Goal: Task Accomplishment & Management: Use online tool/utility

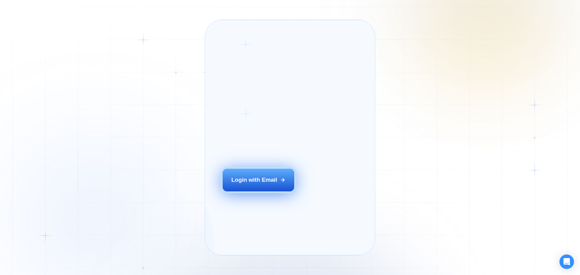
click at [260, 184] on div "Login with Email" at bounding box center [254, 180] width 46 height 8
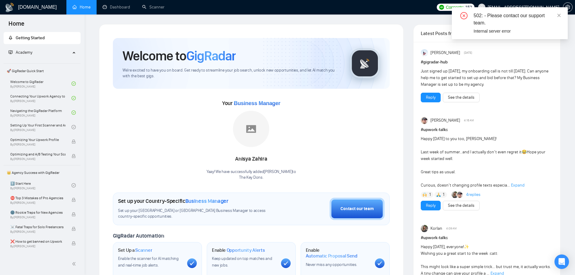
click at [556, 16] on div "502: - Please contact our support team." at bounding box center [517, 19] width 87 height 15
click at [558, 15] on icon "close" at bounding box center [559, 15] width 4 height 4
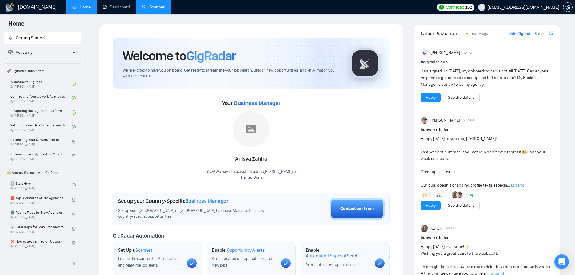
click at [149, 7] on link "Scanner" at bounding box center [153, 7] width 22 height 5
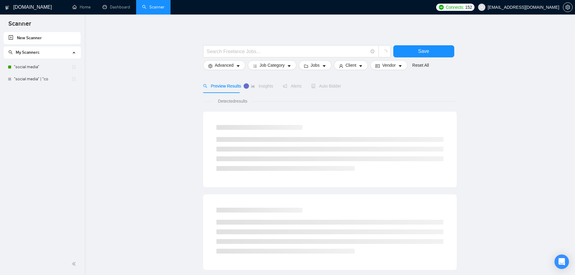
click at [319, 84] on span "Auto Bidder" at bounding box center [326, 86] width 30 height 5
click at [38, 63] on link ""social media"" at bounding box center [43, 67] width 58 height 12
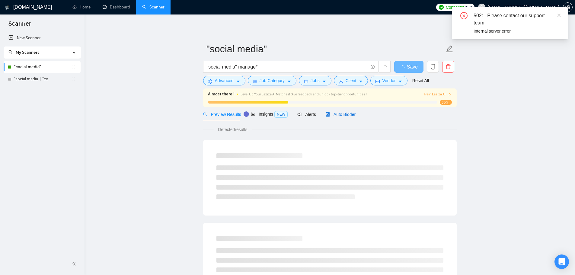
click at [343, 113] on span "Auto Bidder" at bounding box center [341, 114] width 30 height 5
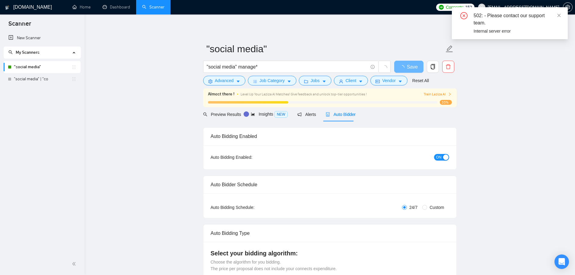
checkbox input "true"
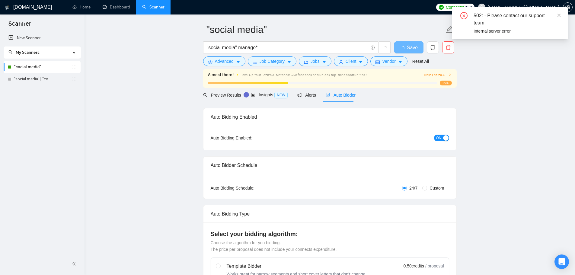
scroll to position [121, 0]
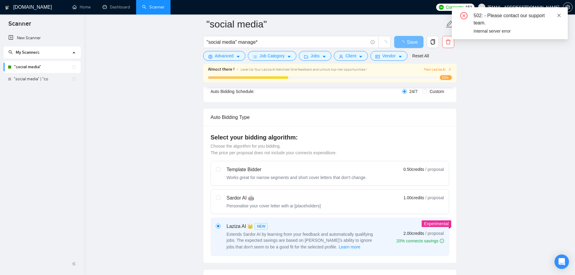
click at [556, 15] on div "502: - Please contact our support team." at bounding box center [517, 19] width 87 height 15
click at [559, 16] on icon "close" at bounding box center [559, 15] width 3 height 3
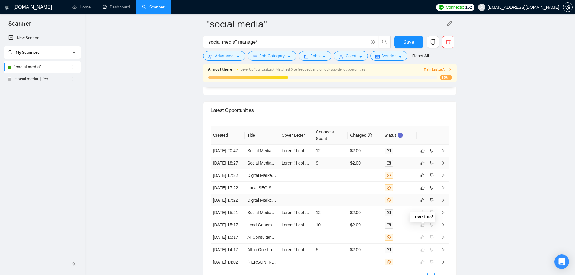
scroll to position [1579, 0]
click at [335, 208] on td at bounding box center [331, 201] width 34 height 12
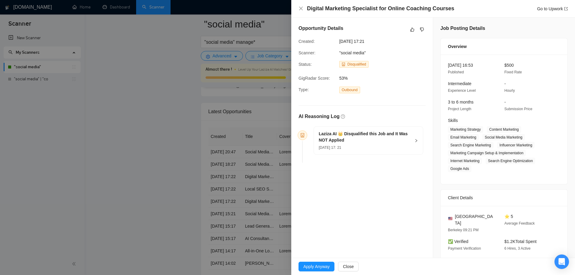
click at [143, 171] on div at bounding box center [287, 137] width 575 height 275
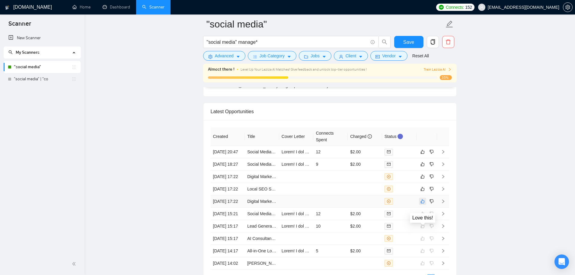
click at [425, 205] on button "button" at bounding box center [422, 201] width 7 height 7
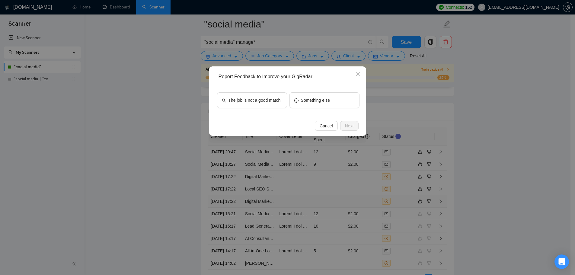
click at [244, 89] on div "The job is not a good match Something else" at bounding box center [287, 101] width 153 height 33
click at [251, 101] on span "The job is not a good match" at bounding box center [255, 100] width 52 height 7
click at [350, 127] on span "Next" at bounding box center [349, 126] width 9 height 7
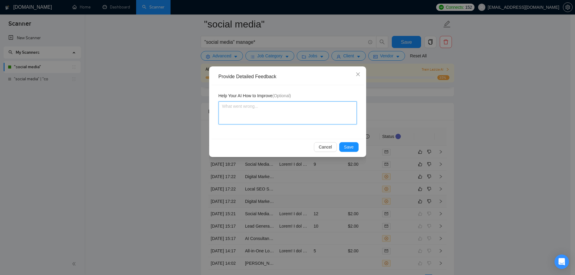
click at [308, 121] on textarea at bounding box center [288, 113] width 138 height 23
type textarea "T"
type textarea "Th"
type textarea "Thi"
type textarea "This"
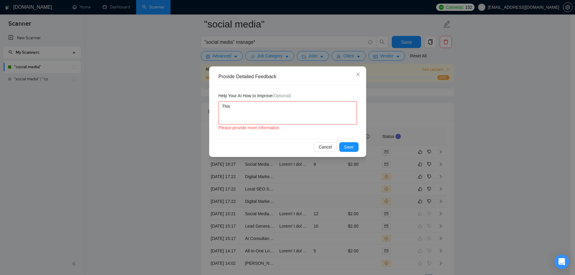
type textarea "This"
type textarea "This w"
type textarea "This wa"
type textarea "This was"
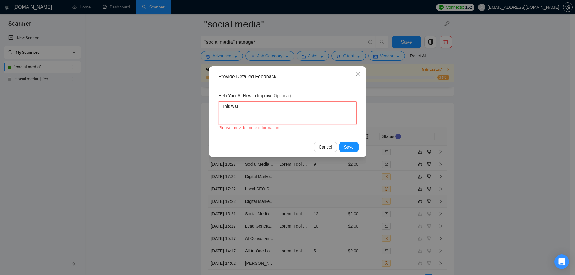
type textarea "This was a"
type textarea "This was a g"
type textarea "This was a go"
type textarea "This was a goo"
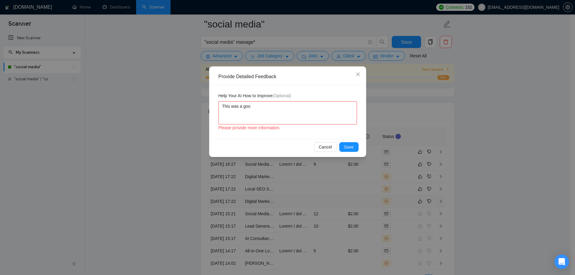
type textarea "This was a good"
type textarea "This was a good d"
type textarea "This was a good di"
type textarea "This was a good dis"
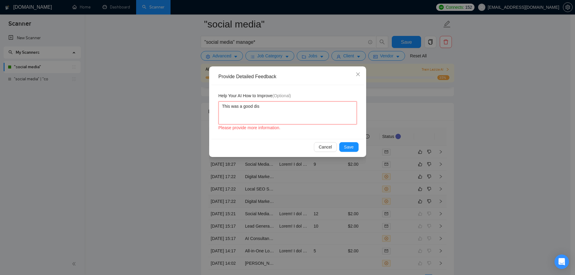
type textarea "This was a good disq"
type textarea "This was a good disqu"
type textarea "This was a good disqua"
type textarea "This was a good disqual"
type textarea "This was a good disquali"
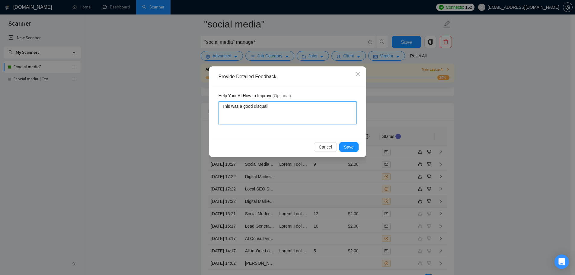
type textarea "This was a good disqualif"
type textarea "This was a good disqualifi"
type textarea "This was a good disqualific"
type textarea "This was a good disqualifica"
type textarea "This was a good disqualificat"
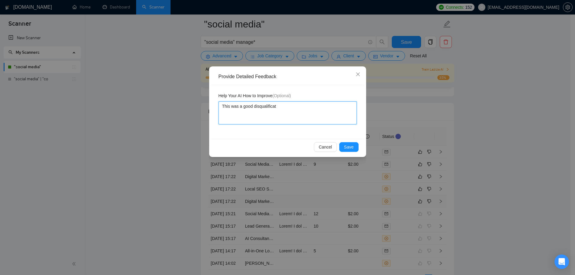
type textarea "This was a good disqualificati"
type textarea "This was a good disqualificatio"
type textarea "This was a good disqualification"
type textarea "This was a good disqualification c"
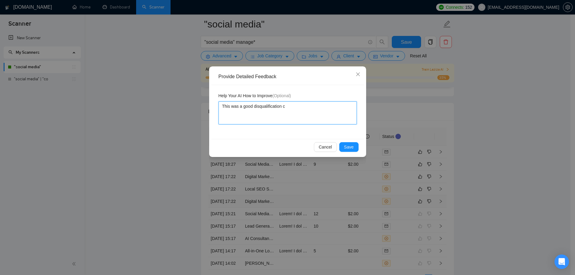
type textarea "This was a good disqualification ca"
type textarea "This was a good disqualification cau"
type textarea "This was a good disqualification caus"
type textarea "This was a good disqualification cause"
type textarea "This was a good disqualification cause n"
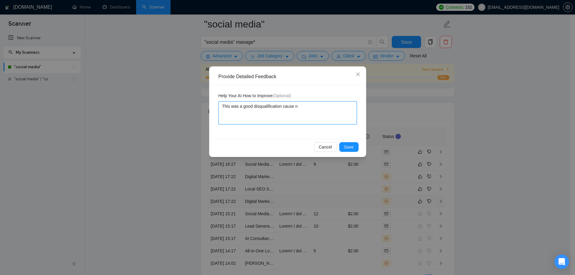
type textarea "This was a good disqualification cause ne"
type textarea "This was a good disqualification cause nei"
type textarea "This was a good disqualification cause neit"
type textarea "This was a good disqualification cause neith"
type textarea "This was a good disqualification cause neithe"
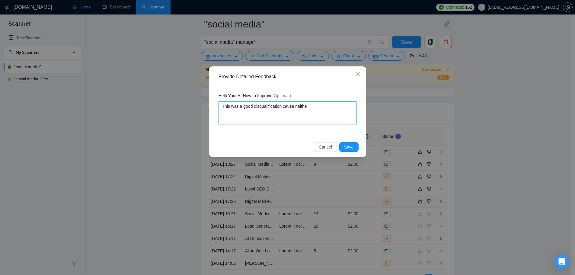
type textarea "This was a good disqualification cause neither"
type textarea "This was a good disqualification cause neither th"
type textarea "This was a good disqualification cause neither thr"
type textarea "This was a good disqualification cause neither thre"
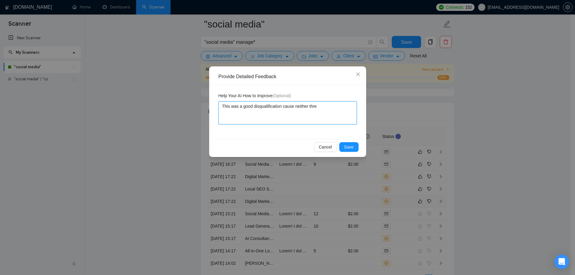
type textarea "This was a good disqualification cause neither three"
type textarea "This was a good disqualification cause neither thre"
type textarea "This was a good disqualification cause neither thr"
type textarea "This was a good disqualification cause neither th"
type textarea "This was a good disqualification cause neither the"
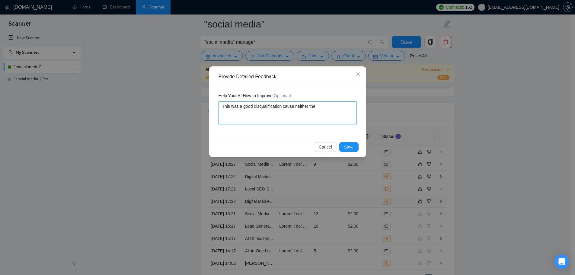
type textarea "This was a good disqualification cause neither the"
type textarea "This was a good disqualification cause neither the f"
type textarea "This was a good disqualification cause neither the fr"
type textarea "This was a good disqualification cause neither the fre"
type textarea "This was a good disqualification cause neither the free"
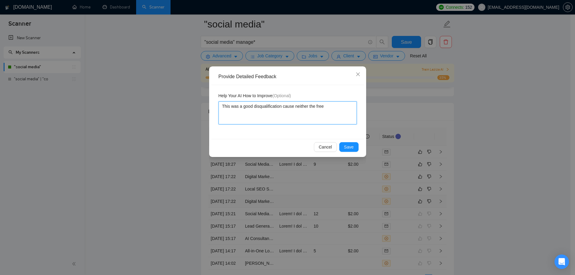
type textarea "This was a good disqualification cause neither the [PERSON_NAME]"
type textarea "This was a good disqualification cause neither the freela"
type textarea "This was a good disqualification cause neither the freelan"
type textarea "This was a good disqualification cause neither the freelanc"
type textarea "This was a good disqualification cause neither the freelance"
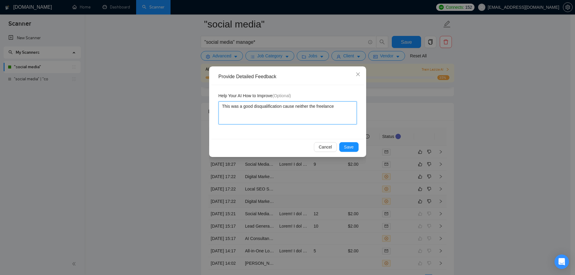
type textarea "This was a good disqualification cause neither the freelancer"
type textarea "This was a good disqualification cause neither the freelancer ("
type textarea "This was a good disqualification cause neither the freelancer (S"
type textarea "This was a good disqualification cause neither the freelancer (Su"
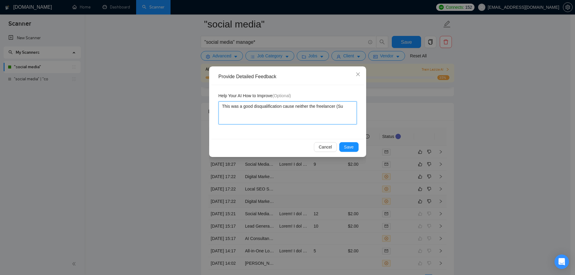
type textarea "This was a good disqualification cause neither the freelancer (Sun"
type textarea "This was a good disqualification cause neither the freelancer (Sunn"
type textarea "This was a good disqualification cause neither the freelancer ([PERSON_NAME]"
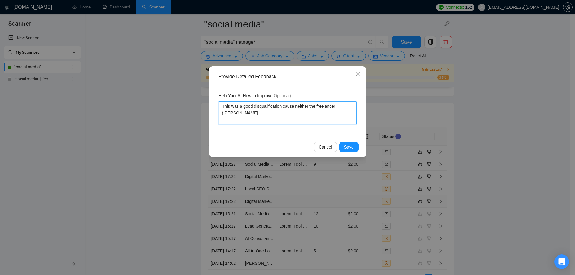
type textarea "This was a good disqualification cause neither the freelancer ([PERSON_NAME]"
type textarea "This was a good disqualification cause neither the freelancer ([PERSON_NAME])"
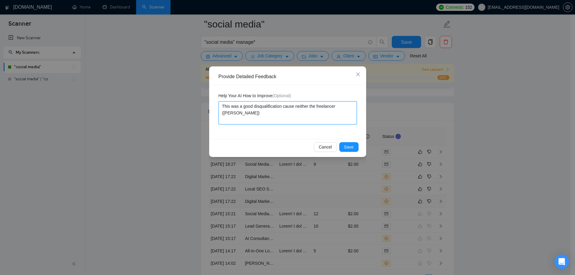
type textarea "This was a good disqualification cause neither the freelancer ([PERSON_NAME]) n"
type textarea "This was a good disqualification cause neither the freelancer ([PERSON_NAME]) no"
type textarea "This was a good disqualification cause neither the freelancer ([PERSON_NAME]) n…"
type textarea "This was a good disqualification cause neither the freelancer ([PERSON_NAME]) no"
type textarea "This was a good disqualification cause neither the freelancer ([PERSON_NAME]) n…"
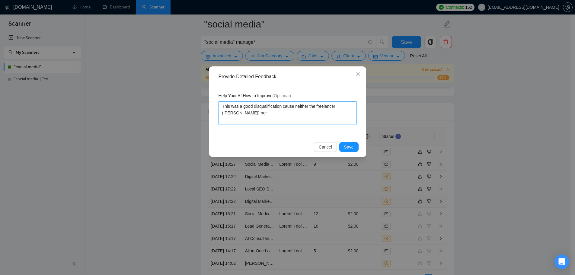
type textarea "This was a good disqualification cause neither the freelancer ([PERSON_NAME]) n…"
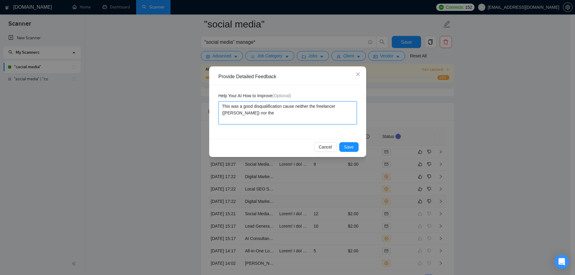
type textarea "This was a good disqualification cause neither the freelancer ([PERSON_NAME]) n…"
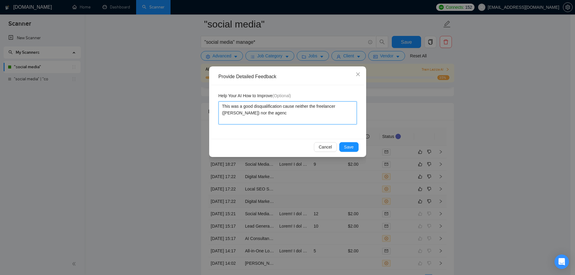
type textarea "This was a good disqualification cause neither the freelancer ([PERSON_NAME]) n…"
click at [239, 121] on textarea "This was a good disqualification cause neither the freelancer ([PERSON_NAME]) n…" at bounding box center [288, 113] width 138 height 23
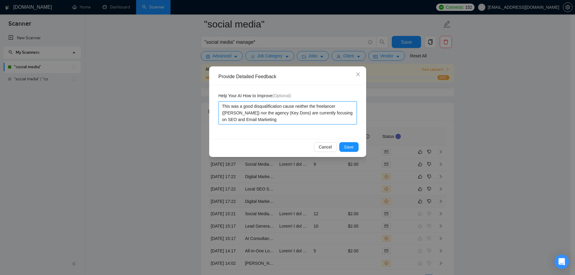
click at [264, 122] on textarea "This was a good disqualification cause neither the freelancer ([PERSON_NAME]) n…" at bounding box center [288, 113] width 138 height 23
click at [353, 146] on span "Save" at bounding box center [349, 147] width 10 height 7
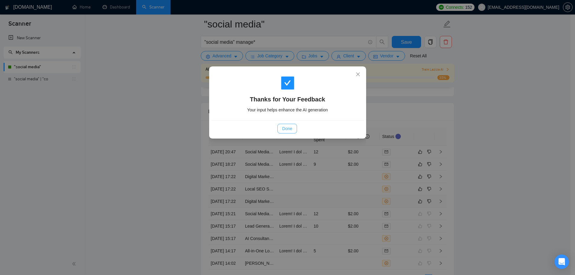
click at [282, 126] on span "Done" at bounding box center [287, 128] width 10 height 7
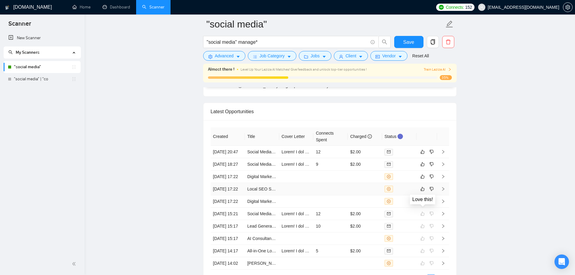
click at [313, 211] on tbody "[DATE] 20:47 Social Media Manager Needed for Paw Blox Kickstarter Campaign 12 $…" at bounding box center [330, 208] width 239 height 124
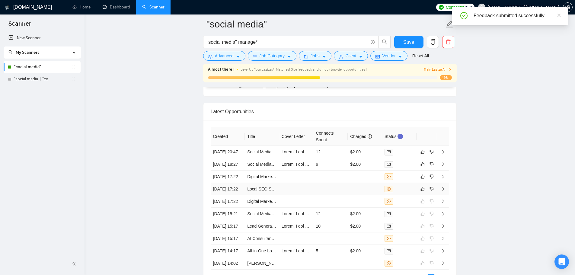
click at [283, 195] on td at bounding box center [296, 189] width 34 height 12
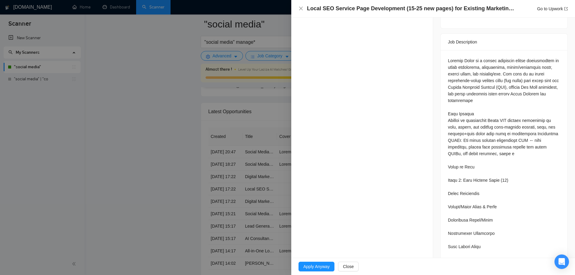
scroll to position [272, 0]
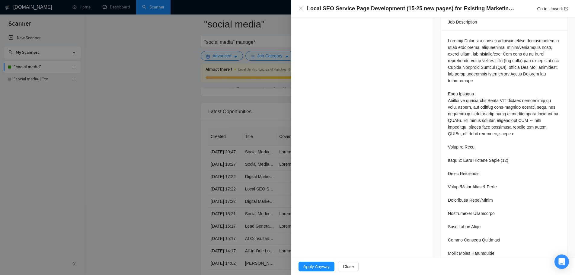
click at [208, 204] on div at bounding box center [287, 137] width 575 height 275
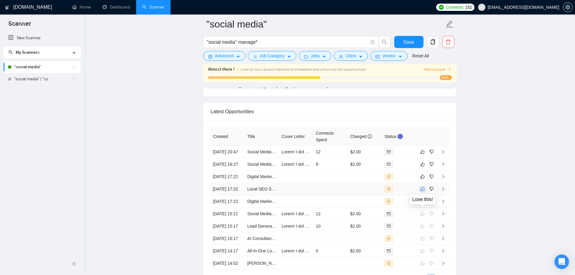
click at [423, 192] on icon "like" at bounding box center [423, 189] width 4 height 5
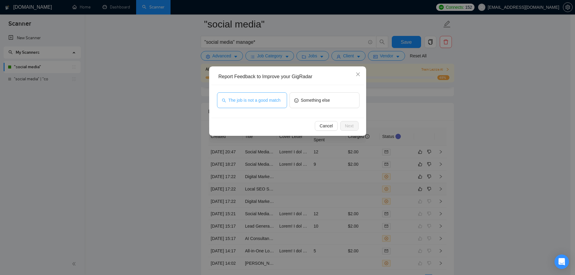
click at [247, 104] on button "The job is not a good match" at bounding box center [252, 100] width 70 height 16
click at [357, 129] on button "Next" at bounding box center [349, 126] width 18 height 10
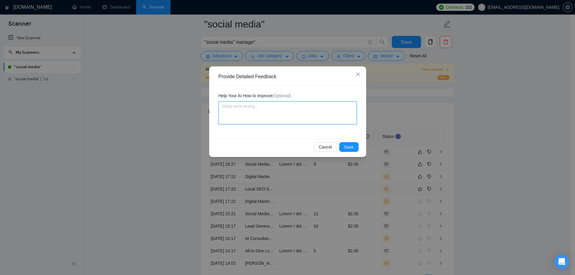
click at [247, 109] on textarea at bounding box center [288, 113] width 138 height 23
click at [342, 111] on textarea "This was a good disqualification because I ([PERSON_NAME])" at bounding box center [288, 113] width 138 height 23
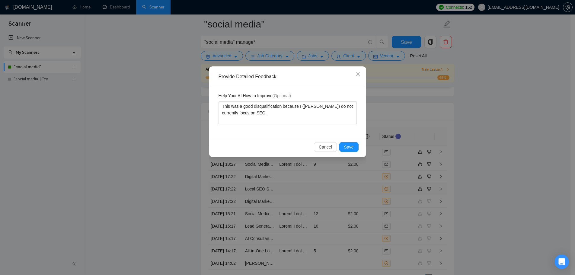
click at [343, 153] on div "Cancel Save" at bounding box center [287, 147] width 153 height 16
click at [345, 150] on span "Save" at bounding box center [349, 147] width 10 height 7
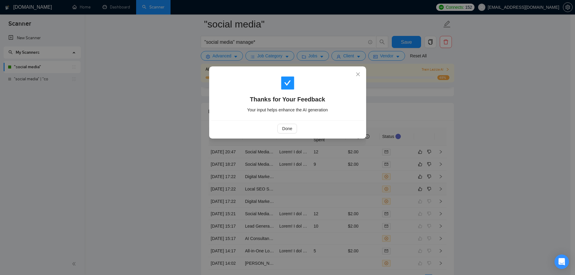
click at [270, 133] on div "Done" at bounding box center [287, 129] width 143 height 10
click at [289, 131] on span "Done" at bounding box center [287, 128] width 10 height 7
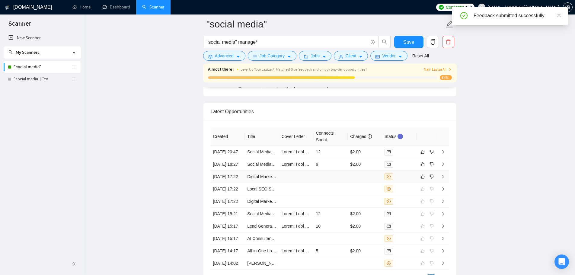
click at [317, 183] on td at bounding box center [331, 177] width 34 height 12
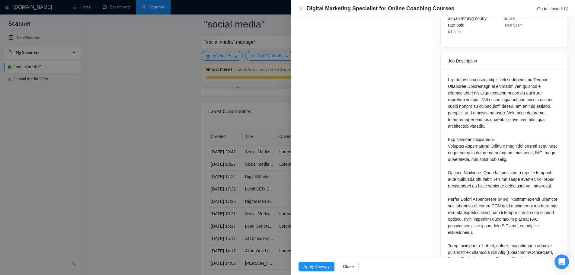
scroll to position [91, 0]
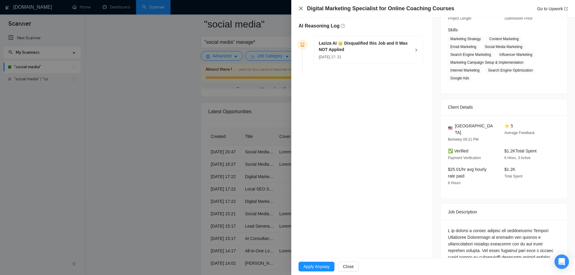
click at [301, 7] on icon "close" at bounding box center [301, 8] width 5 height 5
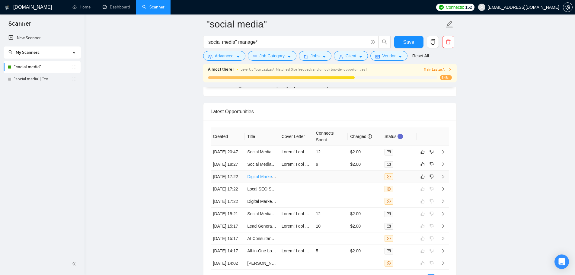
click at [258, 179] on link "Digital Marketing Specialist for Online Coaching Courses" at bounding box center [300, 176] width 106 height 5
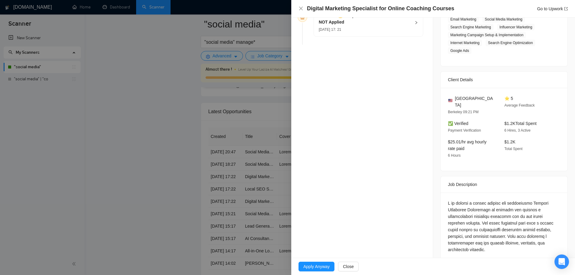
scroll to position [151, 0]
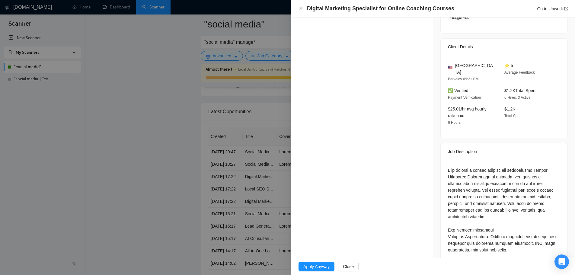
click at [150, 161] on div at bounding box center [287, 137] width 575 height 275
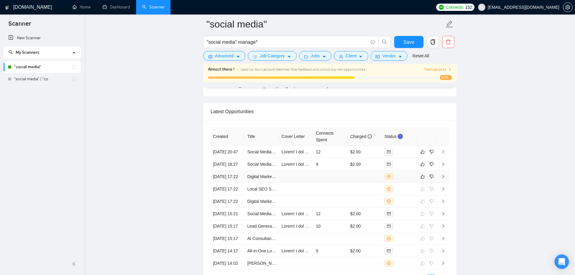
click at [347, 183] on td at bounding box center [331, 177] width 34 height 12
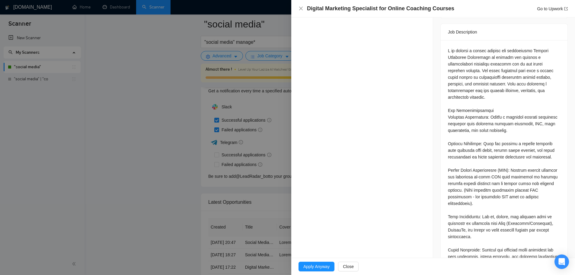
scroll to position [272, 0]
click at [172, 174] on div at bounding box center [287, 137] width 575 height 275
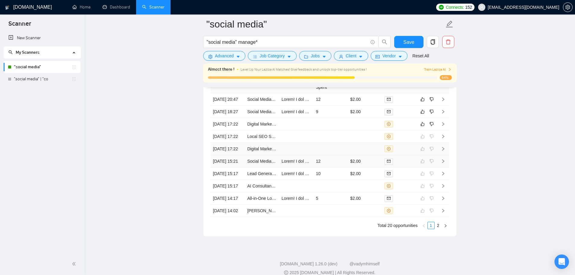
scroll to position [1639, 0]
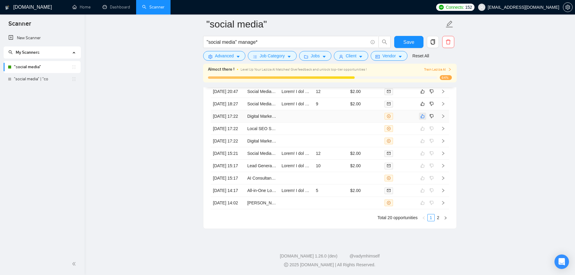
click at [424, 119] on icon "like" at bounding box center [423, 116] width 4 height 5
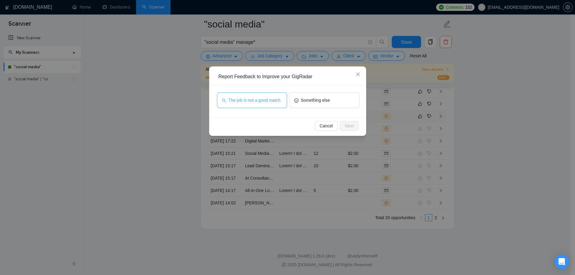
click at [263, 103] on span "The job is not a good match" at bounding box center [255, 100] width 52 height 7
click at [352, 125] on span "Next" at bounding box center [349, 126] width 9 height 7
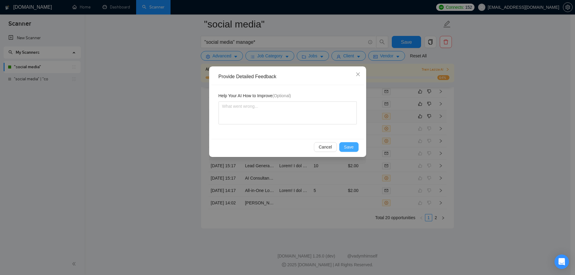
click at [349, 149] on span "Save" at bounding box center [349, 147] width 10 height 7
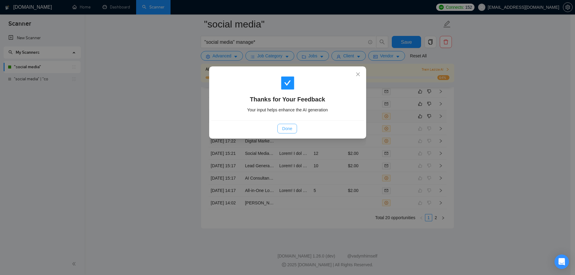
click at [291, 130] on span "Done" at bounding box center [287, 128] width 10 height 7
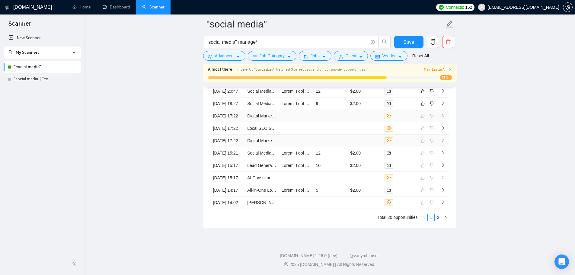
click at [337, 135] on td at bounding box center [331, 141] width 34 height 12
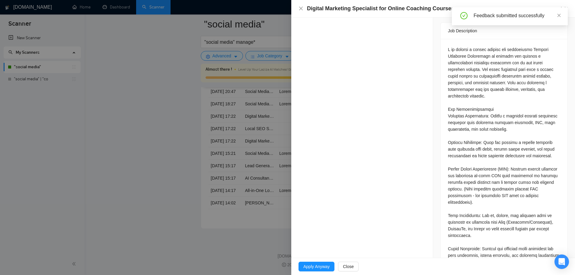
scroll to position [211, 0]
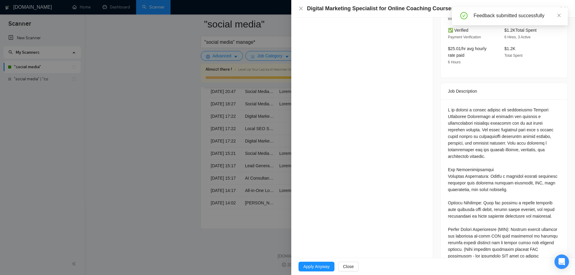
click at [189, 114] on div at bounding box center [287, 137] width 575 height 275
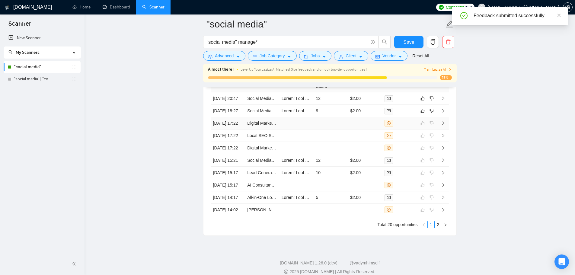
scroll to position [1609, 0]
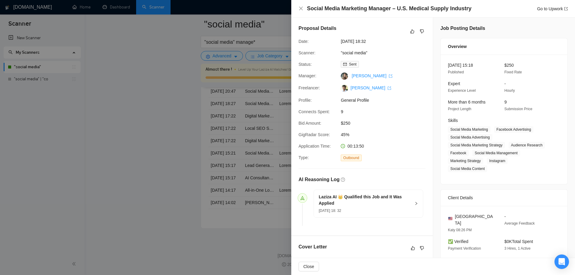
scroll to position [1669, 0]
click at [159, 145] on div at bounding box center [287, 137] width 575 height 275
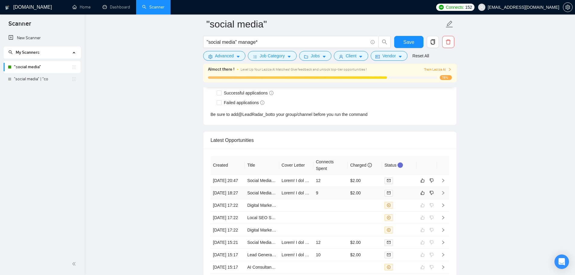
scroll to position [1548, 0]
click at [330, 201] on td "9" at bounding box center [331, 195] width 34 height 12
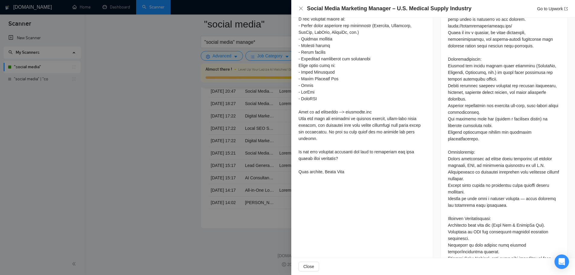
scroll to position [294, 0]
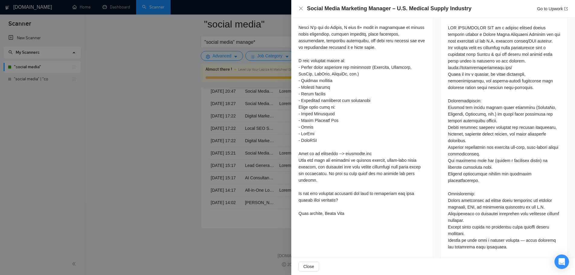
click at [194, 135] on div at bounding box center [287, 137] width 575 height 275
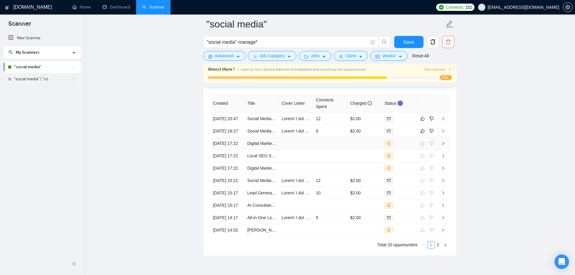
scroll to position [1609, 0]
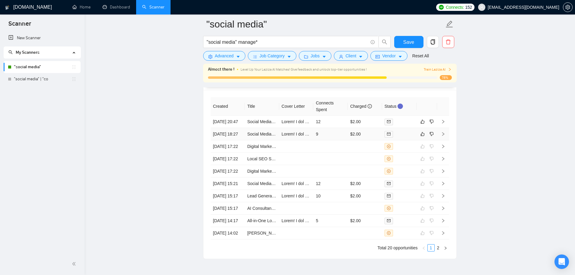
click at [320, 140] on td "9" at bounding box center [331, 134] width 34 height 12
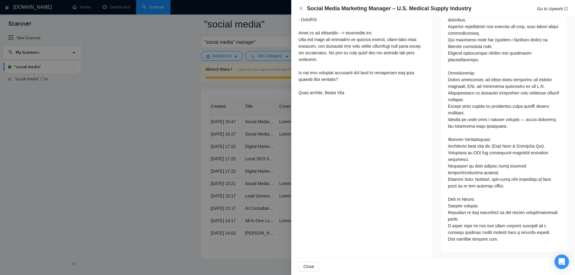
scroll to position [1669, 0]
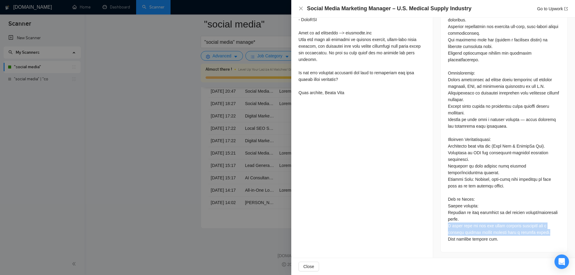
drag, startPoint x: 445, startPoint y: 225, endPoint x: 549, endPoint y: 234, distance: 104.0
click at [549, 234] on div at bounding box center [504, 74] width 127 height 356
copy div "A brief note on how you would approach marketing for a startup medical supply c…"
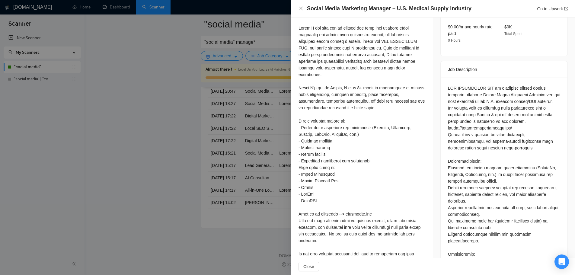
scroll to position [143, 0]
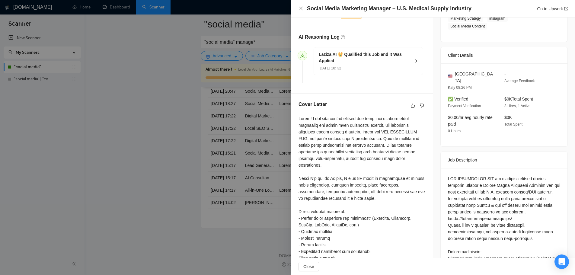
click at [223, 179] on div at bounding box center [287, 137] width 575 height 275
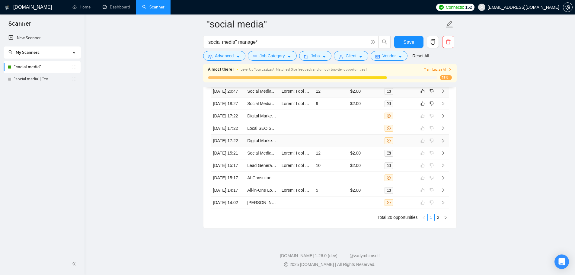
scroll to position [1548, 0]
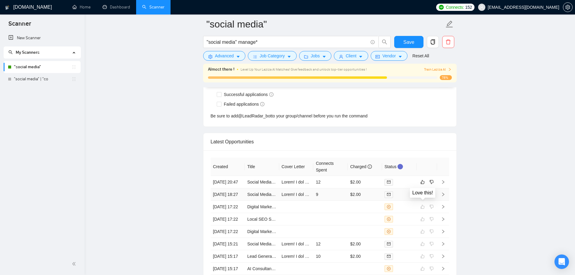
click at [422, 197] on icon "like" at bounding box center [423, 194] width 4 height 5
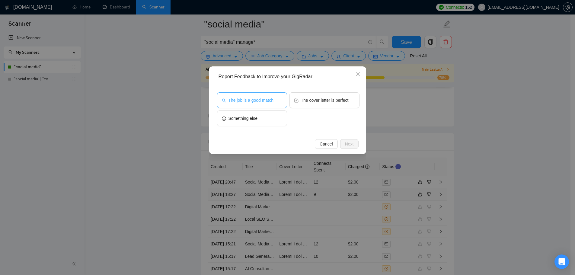
click at [240, 103] on span "The job is a good match" at bounding box center [251, 100] width 45 height 7
click at [348, 145] on span "Next" at bounding box center [349, 144] width 9 height 7
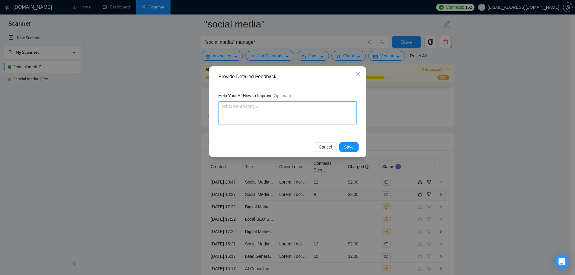
click at [306, 123] on textarea at bounding box center [288, 113] width 138 height 23
click at [284, 108] on textarea "This was a good match to my ([PERSON_NAME])" at bounding box center [288, 113] width 138 height 23
click at [310, 112] on textarea "This was a good match to my ([PERSON_NAME])" at bounding box center [288, 113] width 138 height 23
paste textarea "A brief note on how you would approach marketing for a startup medical supply c…"
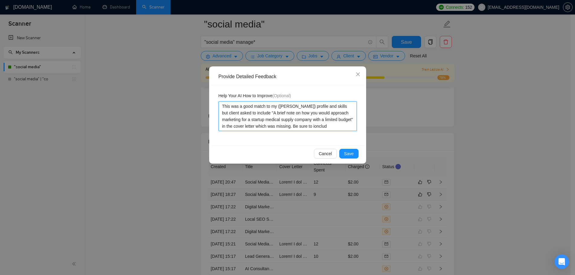
click at [304, 127] on textarea "This was a good match to my ([PERSON_NAME]) profile and skills but client asked…" at bounding box center [288, 117] width 138 height 30
click at [314, 127] on textarea "This was a good match to my ([PERSON_NAME]) profile and skills but client asked…" at bounding box center [288, 117] width 138 height 30
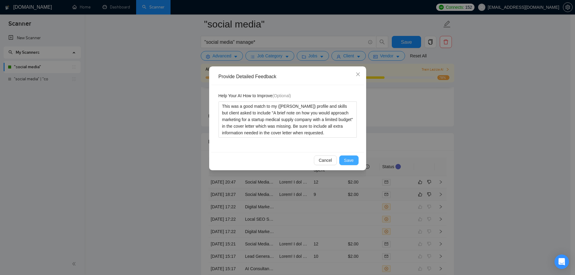
click at [350, 163] on span "Save" at bounding box center [349, 160] width 10 height 7
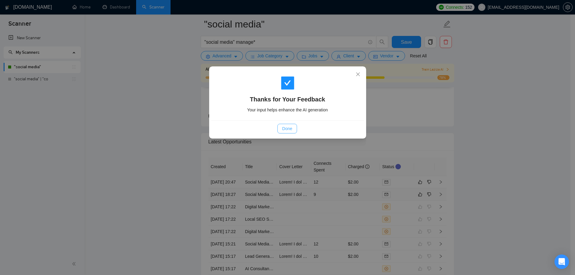
click at [294, 128] on button "Done" at bounding box center [288, 129] width 20 height 10
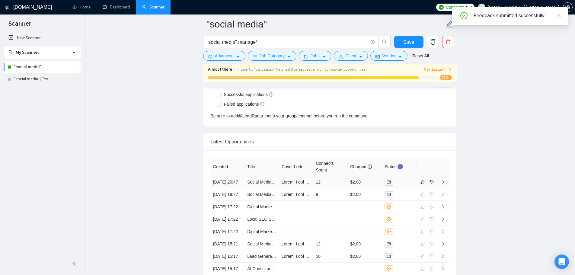
click at [332, 189] on td "12" at bounding box center [331, 182] width 34 height 12
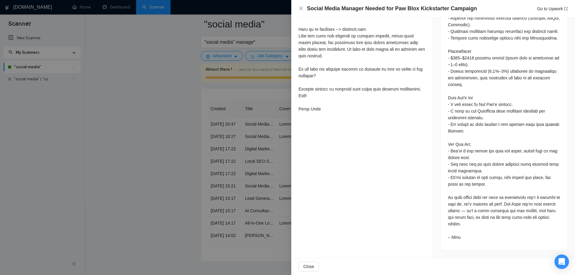
scroll to position [1609, 0]
click at [196, 156] on div at bounding box center [287, 137] width 575 height 275
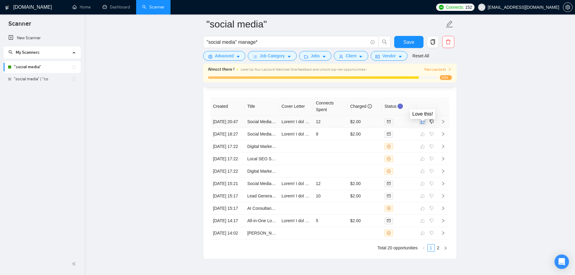
click at [422, 124] on icon "like" at bounding box center [423, 121] width 4 height 5
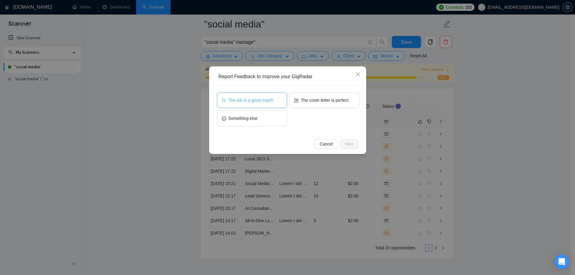
click at [260, 99] on span "The job is a good match" at bounding box center [251, 100] width 45 height 7
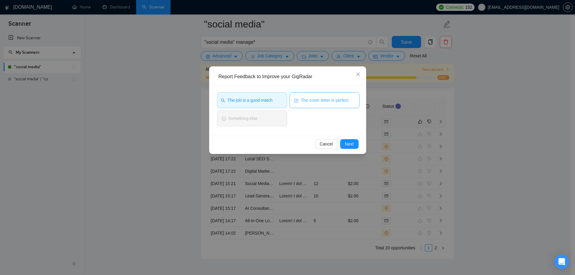
click at [318, 104] on button "The cover letter is perfect" at bounding box center [325, 100] width 70 height 16
click at [350, 144] on span "Next" at bounding box center [349, 144] width 9 height 7
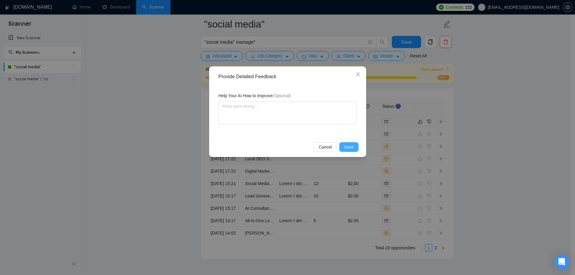
click at [352, 147] on span "Save" at bounding box center [349, 147] width 10 height 7
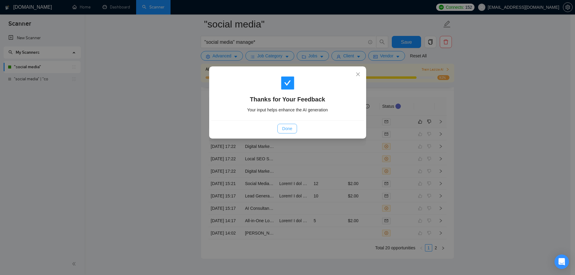
click at [292, 131] on span "Done" at bounding box center [287, 128] width 10 height 7
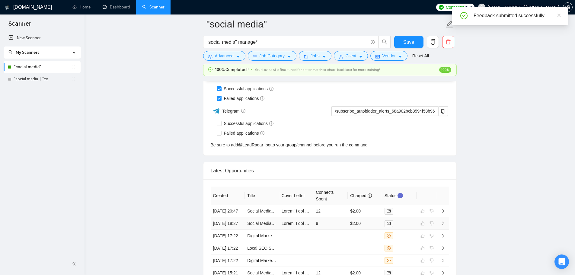
scroll to position [1428, 0]
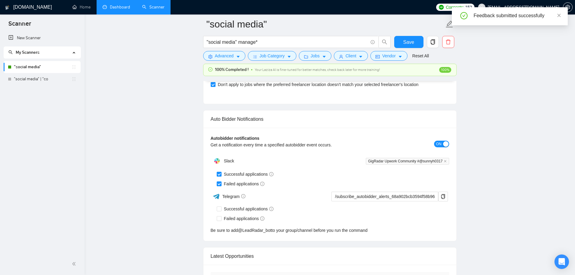
click at [109, 5] on link "Dashboard" at bounding box center [116, 7] width 27 height 5
